Goal: Find specific page/section: Find specific page/section

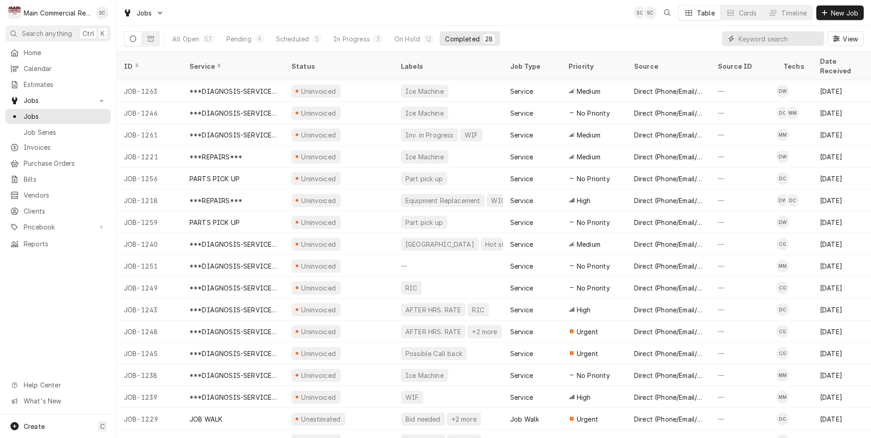
click at [785, 40] on input "Dynamic Content Wrapper" at bounding box center [778, 38] width 81 height 15
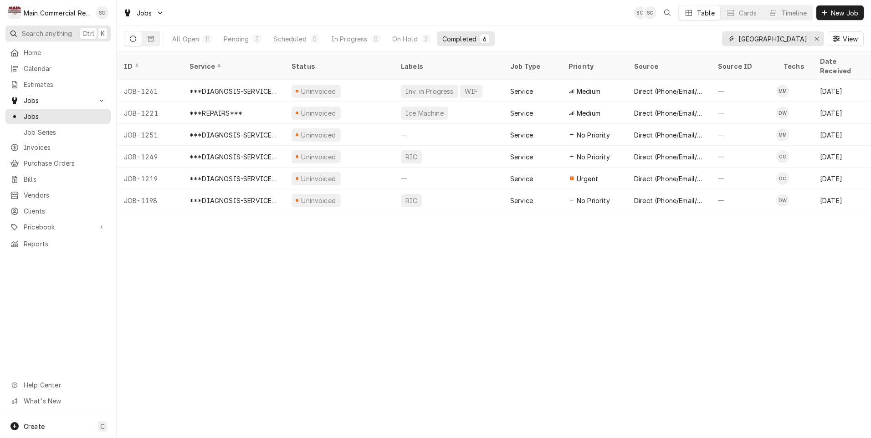
type input "Tampa"
click at [45, 31] on span "Search anything" at bounding box center [47, 34] width 50 height 10
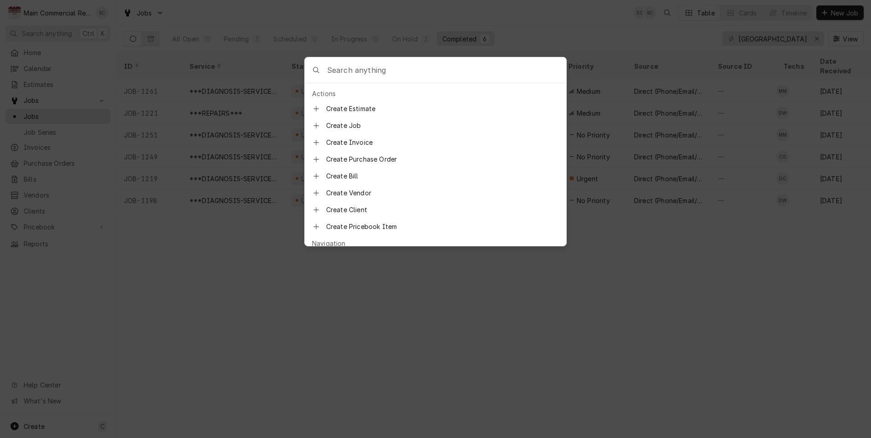
scroll to position [136, 0]
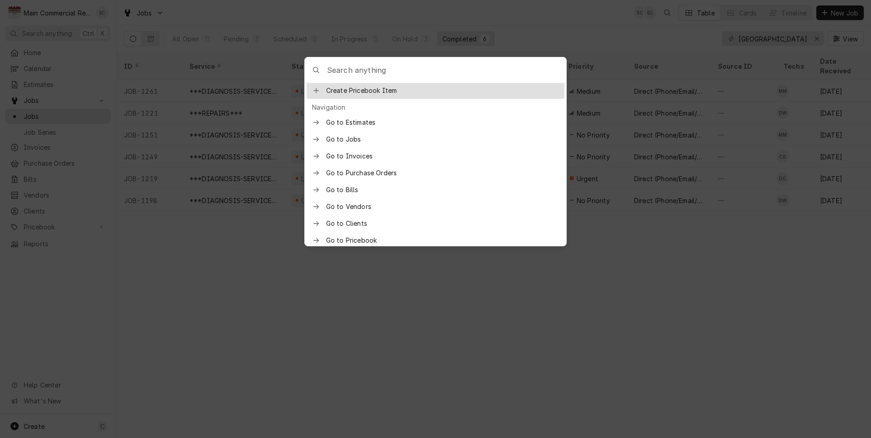
click at [381, 63] on input "Global Command Menu" at bounding box center [446, 69] width 239 height 25
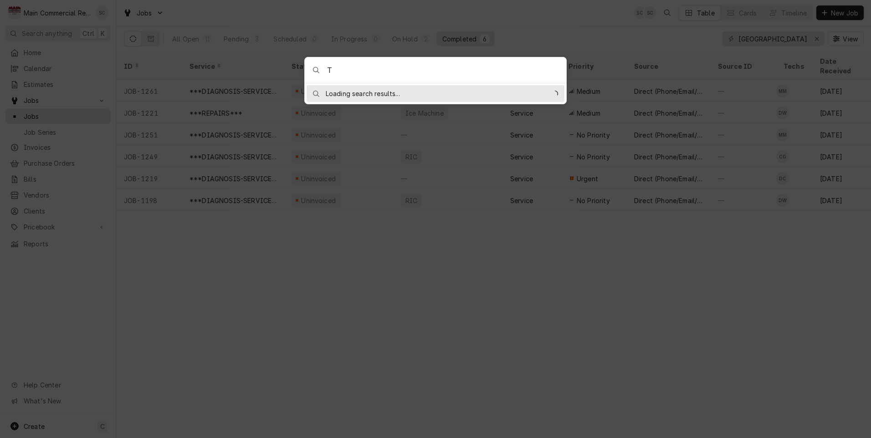
scroll to position [0, 0]
type input "Tampa Palms"
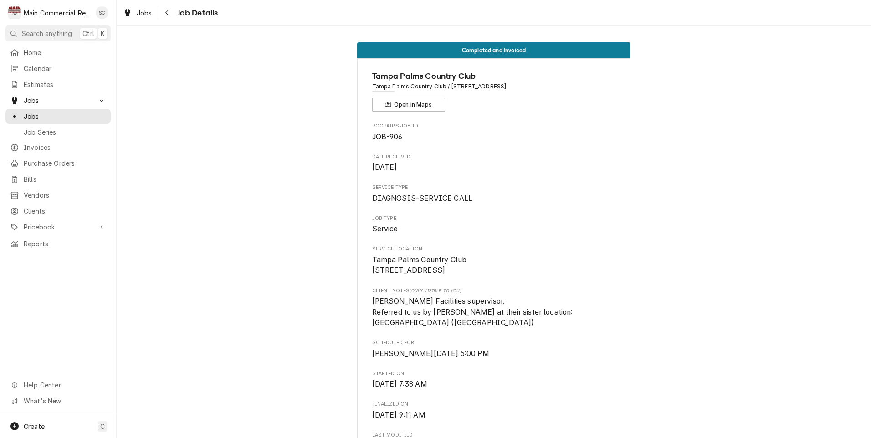
click at [30, 9] on div "Main Commercial Refrigeration Service" at bounding box center [57, 13] width 67 height 10
click at [14, 15] on div "Main Commercial Refrigeration Service's Avatar" at bounding box center [14, 12] width 13 height 13
click at [29, 48] on span "Home" at bounding box center [65, 53] width 82 height 10
